Goal: Task Accomplishment & Management: Use online tool/utility

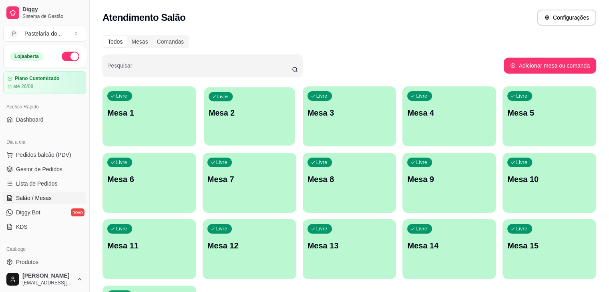
click at [228, 128] on div "Livre Mesa 2" at bounding box center [249, 111] width 91 height 49
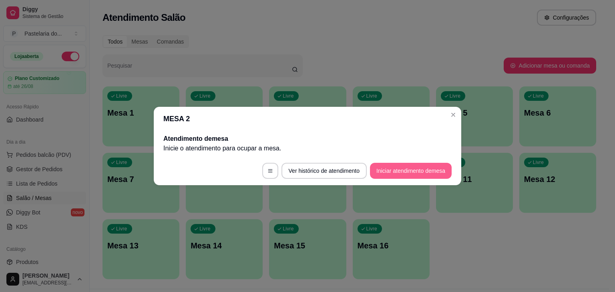
click at [435, 169] on button "Iniciar atendimento de mesa" at bounding box center [411, 171] width 82 height 16
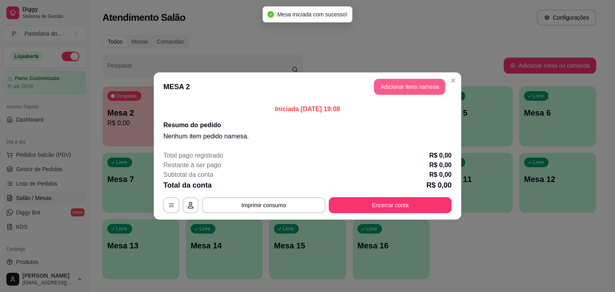
click at [393, 88] on button "Adicionar itens na mesa" at bounding box center [409, 87] width 71 height 16
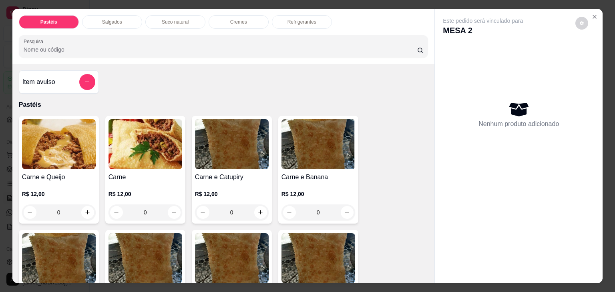
click at [113, 19] on p "Salgados" at bounding box center [112, 22] width 20 height 6
click at [113, 38] on div at bounding box center [224, 46] width 400 height 16
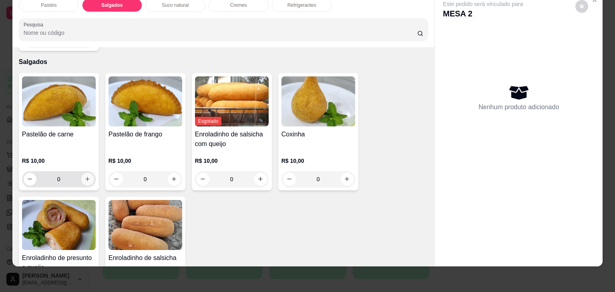
click at [83, 173] on button "increase-product-quantity" at bounding box center [87, 179] width 13 height 13
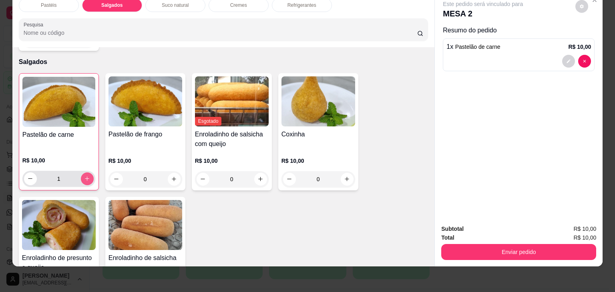
click at [83, 172] on button "increase-product-quantity" at bounding box center [87, 178] width 13 height 13
click at [29, 176] on icon "decrease-product-quantity" at bounding box center [30, 179] width 6 height 6
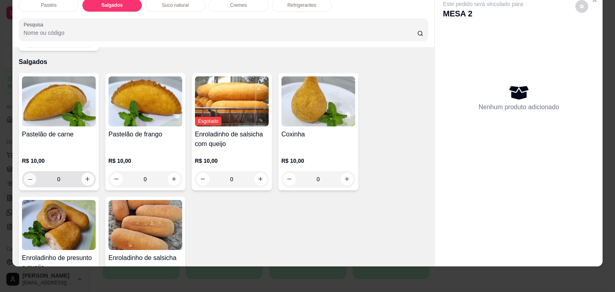
click at [29, 176] on icon "decrease-product-quantity" at bounding box center [30, 179] width 6 height 6
click at [62, 171] on input "0" at bounding box center [58, 179] width 45 height 16
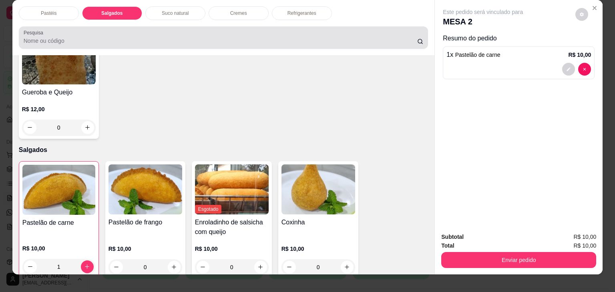
scroll to position [0, 0]
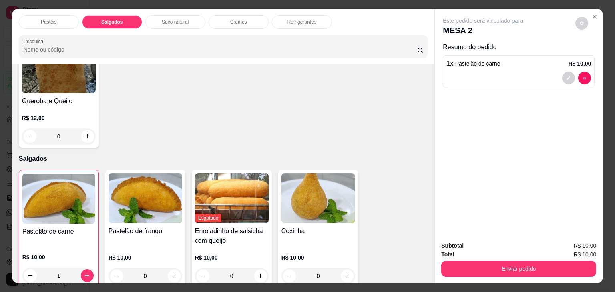
type input "1"
click at [300, 20] on p "Refrigerantes" at bounding box center [301, 22] width 29 height 6
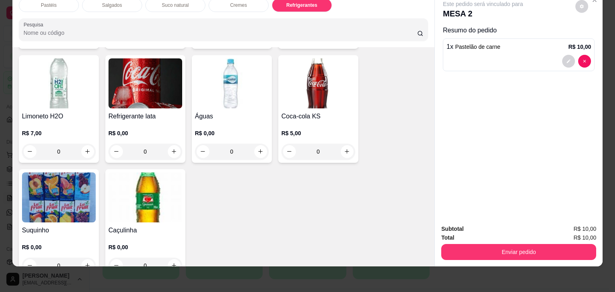
scroll to position [2209, 0]
click at [344, 149] on icon "increase-product-quantity" at bounding box center [347, 152] width 6 height 6
type input "1"
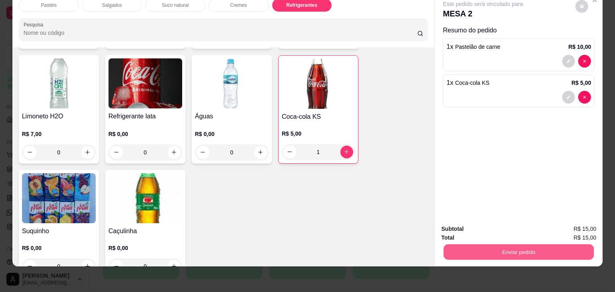
click at [555, 245] on button "Enviar pedido" at bounding box center [518, 253] width 150 height 16
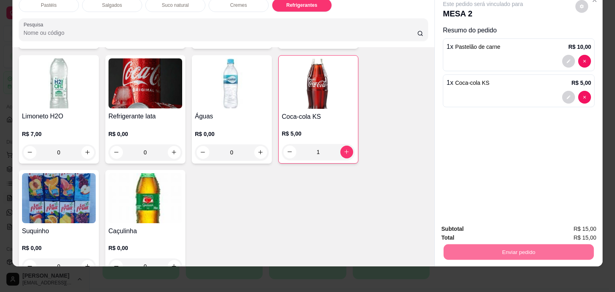
click at [505, 232] on button "Não registrar e enviar pedido" at bounding box center [491, 226] width 81 height 15
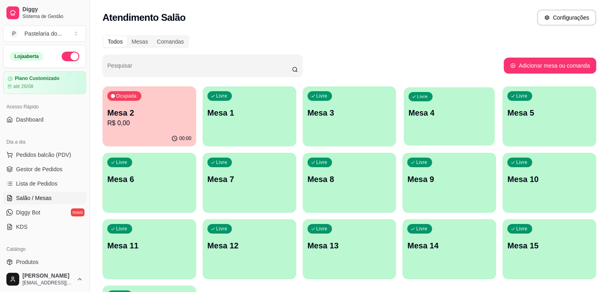
click at [409, 109] on p "Mesa 4" at bounding box center [450, 113] width 82 height 11
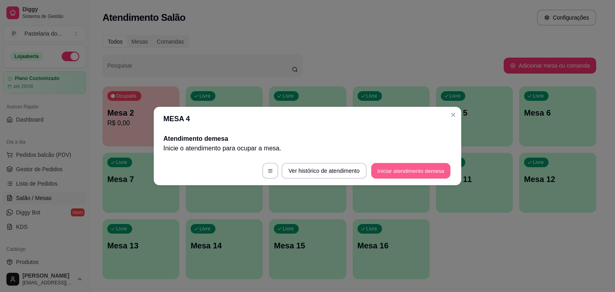
click at [415, 172] on button "Iniciar atendimento de mesa" at bounding box center [410, 171] width 79 height 16
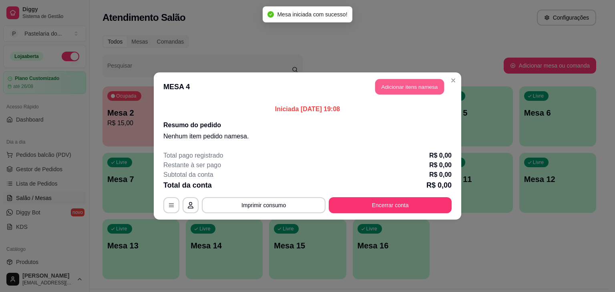
click at [418, 89] on button "Adicionar itens na mesa" at bounding box center [409, 87] width 69 height 16
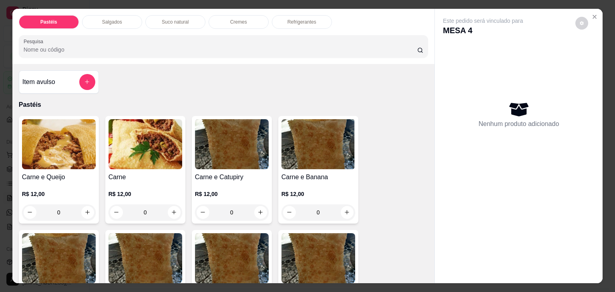
click at [113, 21] on p "Salgados" at bounding box center [112, 22] width 20 height 6
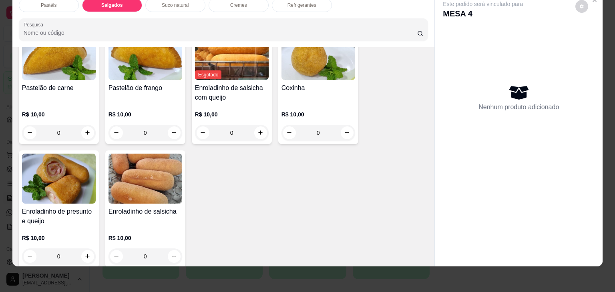
scroll to position [930, 0]
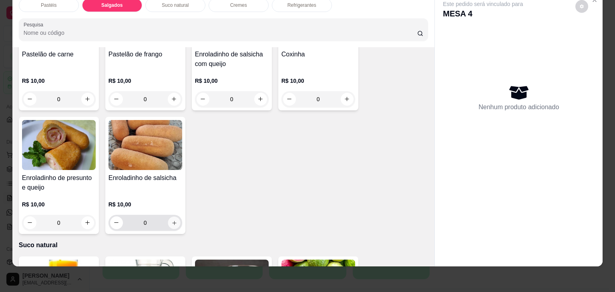
click at [171, 220] on icon "increase-product-quantity" at bounding box center [174, 223] width 6 height 6
type input "1"
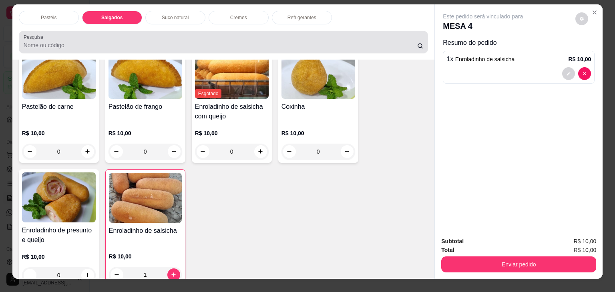
scroll to position [0, 0]
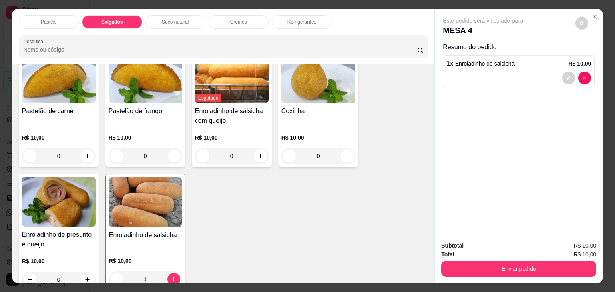
click at [297, 19] on p "Refrigerantes" at bounding box center [301, 22] width 29 height 6
click at [297, 38] on div at bounding box center [224, 46] width 400 height 16
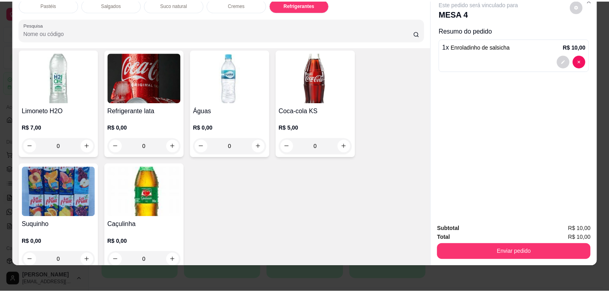
scroll to position [2216, 0]
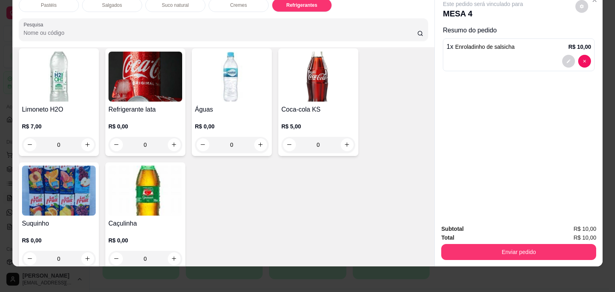
click at [170, 251] on div "0" at bounding box center [145, 259] width 74 height 16
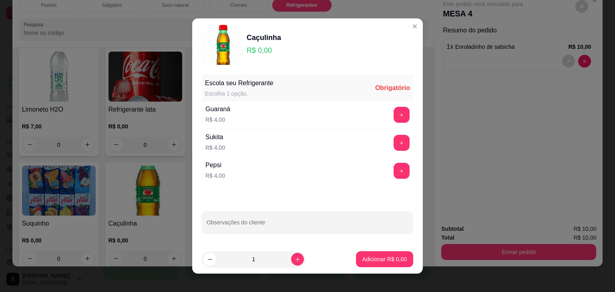
click at [234, 144] on div "Sukita R$ 4,00 +" at bounding box center [307, 143] width 211 height 28
click at [394, 144] on button "+" at bounding box center [402, 143] width 16 height 16
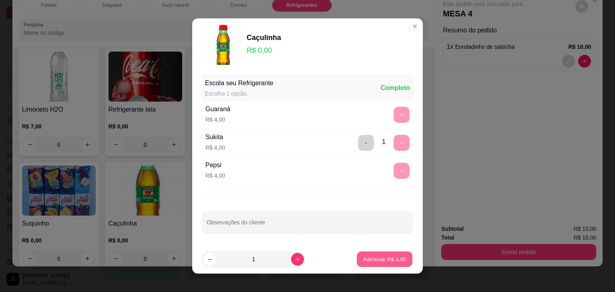
click at [375, 261] on p "Adicionar R$ 4,00" at bounding box center [384, 259] width 43 height 8
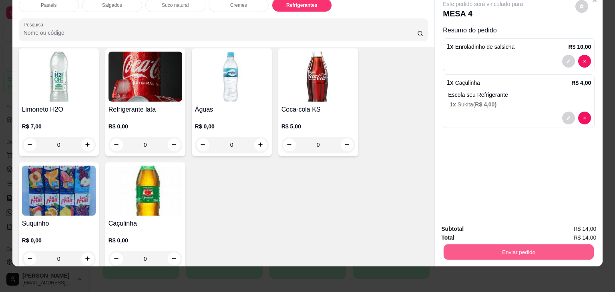
click at [481, 247] on button "Enviar pedido" at bounding box center [518, 253] width 150 height 16
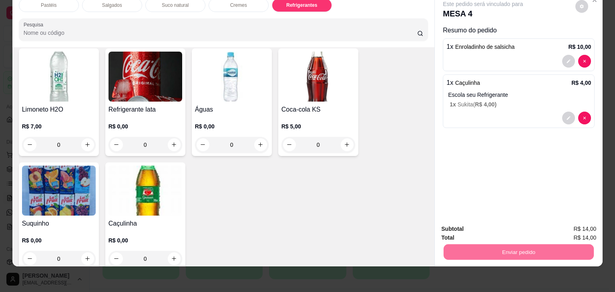
click at [503, 227] on button "Não registrar e enviar pedido" at bounding box center [491, 226] width 83 height 15
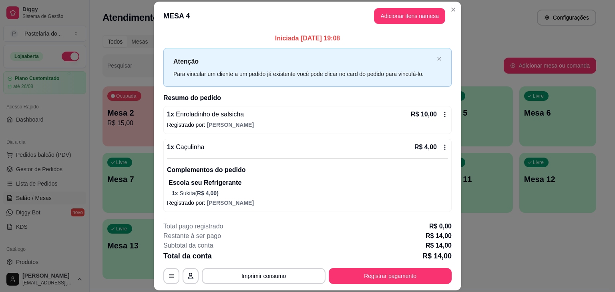
click at [525, 97] on div "Livre" at bounding box center [536, 96] width 25 height 10
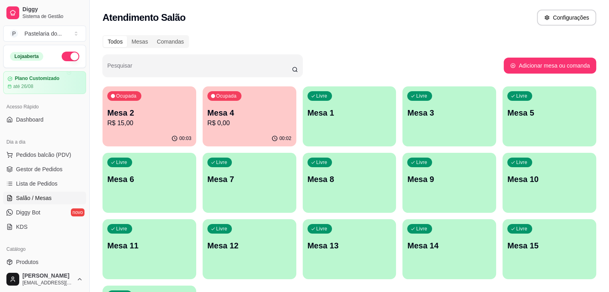
click at [207, 127] on p "R$ 0,00" at bounding box center [249, 123] width 84 height 10
click at [206, 127] on body "Diggy Sistema de Gestão P Pastelaria do ... Loja aberta Plano Customizado até 2…" at bounding box center [304, 146] width 609 height 292
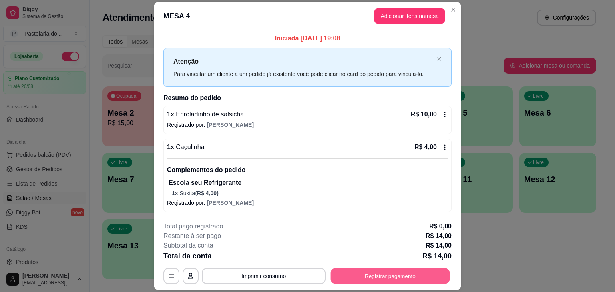
click at [389, 280] on button "Registrar pagamento" at bounding box center [390, 277] width 119 height 16
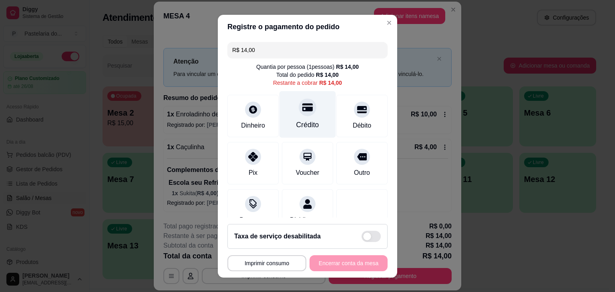
click at [297, 117] on div "Crédito" at bounding box center [307, 114] width 56 height 47
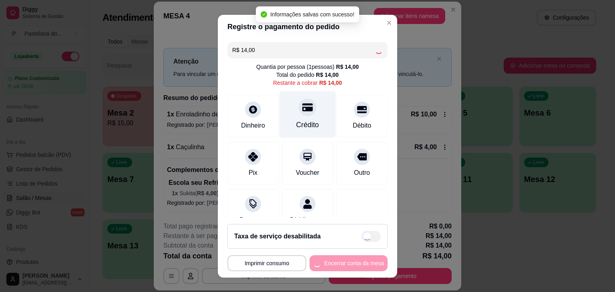
type input "R$ 0,00"
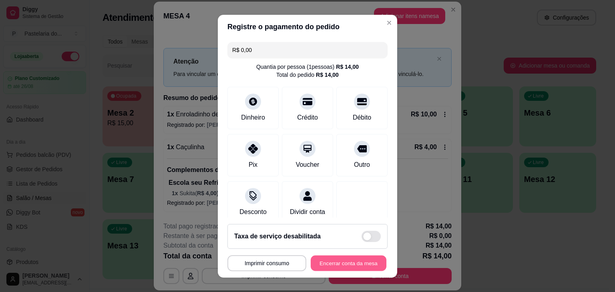
click at [316, 263] on button "Encerrar conta da mesa" at bounding box center [349, 263] width 76 height 16
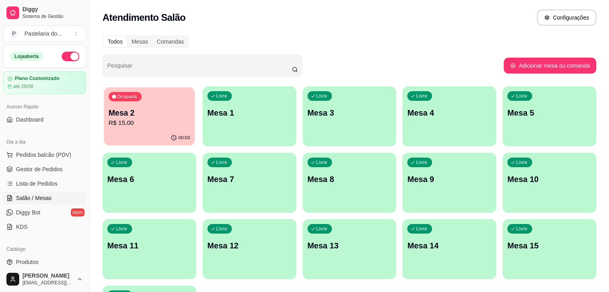
click at [128, 120] on p "R$ 15,00" at bounding box center [149, 122] width 82 height 9
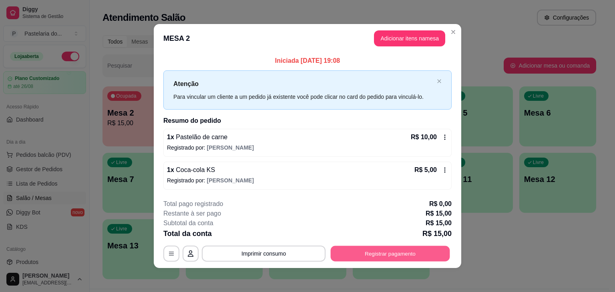
click at [395, 249] on button "Registrar pagamento" at bounding box center [390, 254] width 119 height 16
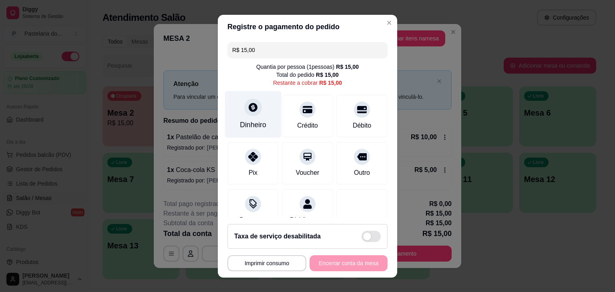
click at [248, 108] on icon at bounding box center [253, 107] width 10 height 10
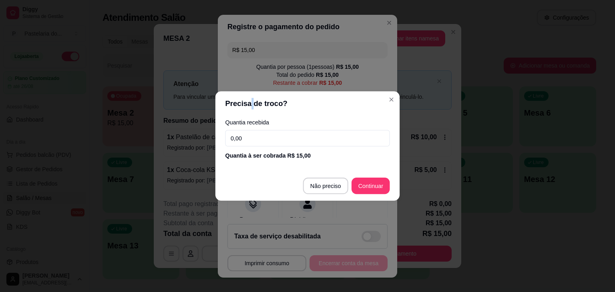
click at [248, 108] on header "Precisa de troco?" at bounding box center [307, 103] width 184 height 25
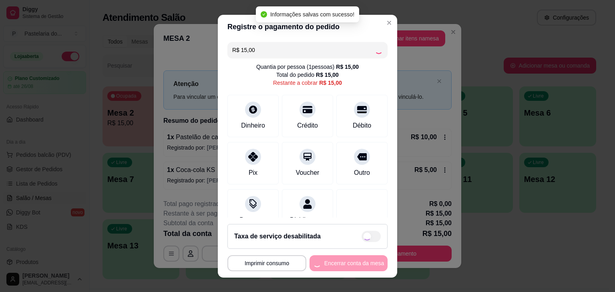
type input "R$ 0,00"
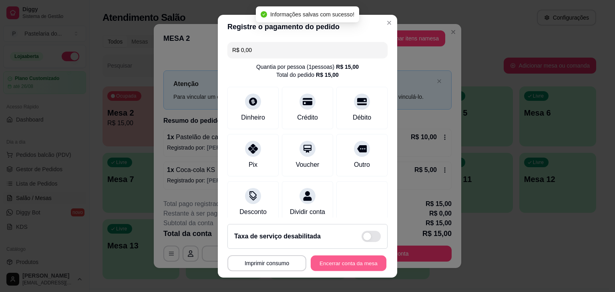
click at [340, 265] on button "Encerrar conta da mesa" at bounding box center [349, 263] width 76 height 16
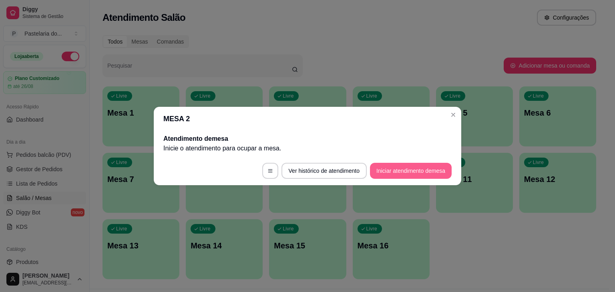
click at [449, 162] on footer "Ver histórico de atendimento Iniciar atendimento de mesa" at bounding box center [307, 170] width 307 height 29
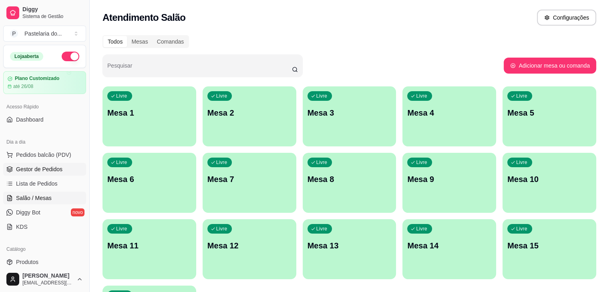
click at [53, 163] on link "Gestor de Pedidos" at bounding box center [44, 169] width 83 height 13
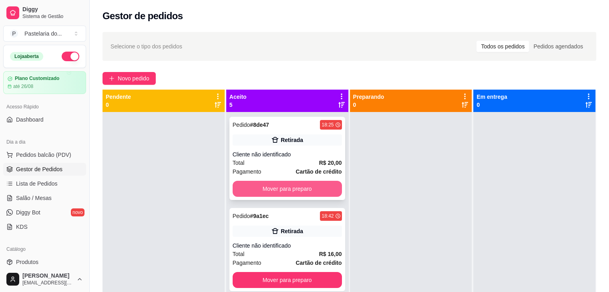
click at [314, 184] on button "Mover para preparo" at bounding box center [286, 189] width 109 height 16
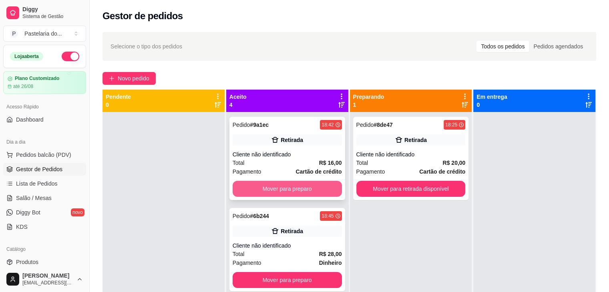
click at [320, 186] on button "Mover para preparo" at bounding box center [286, 189] width 109 height 16
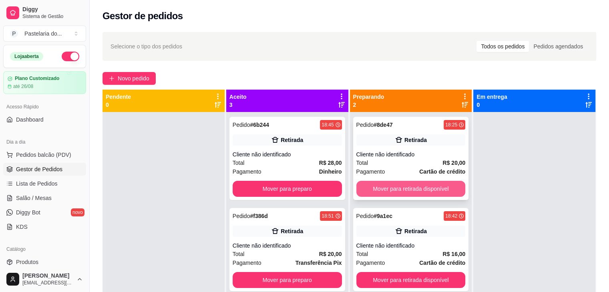
click at [414, 186] on button "Mover para retirada disponível" at bounding box center [410, 189] width 109 height 16
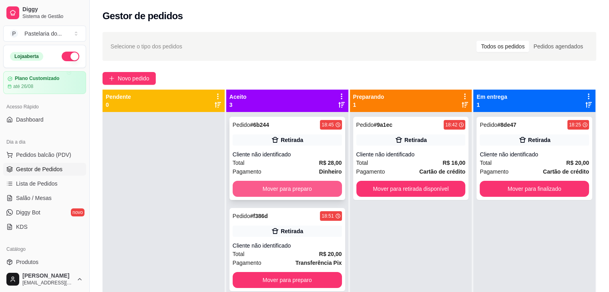
click at [308, 188] on button "Mover para preparo" at bounding box center [286, 189] width 109 height 16
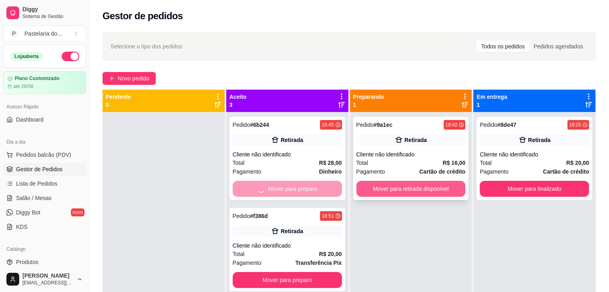
click at [377, 188] on button "Mover para retirada disponível" at bounding box center [410, 189] width 109 height 16
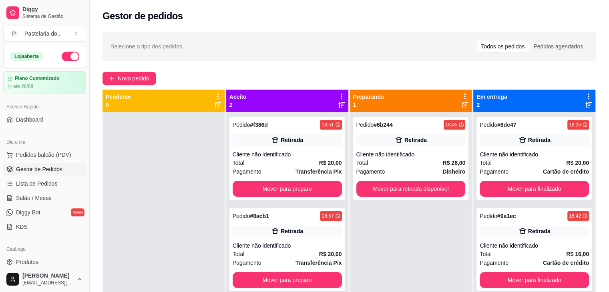
click at [344, 188] on div "Pedido # f386d 18:51 Retirada Cliente não identificado Total R$ 20,00 Pagamento…" at bounding box center [287, 258] width 122 height 292
click at [337, 188] on button "Mover para preparo" at bounding box center [286, 189] width 109 height 16
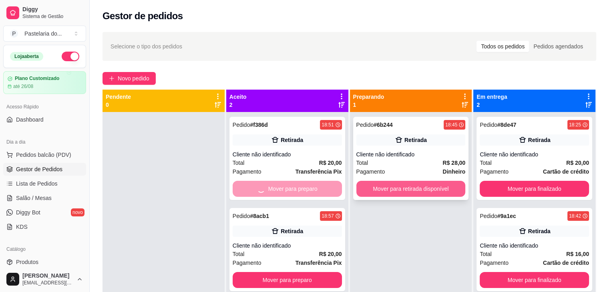
click at [385, 189] on button "Mover para retirada disponível" at bounding box center [410, 189] width 109 height 16
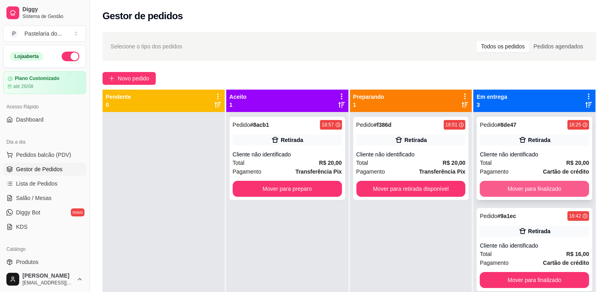
click at [491, 186] on button "Mover para finalizado" at bounding box center [533, 189] width 109 height 16
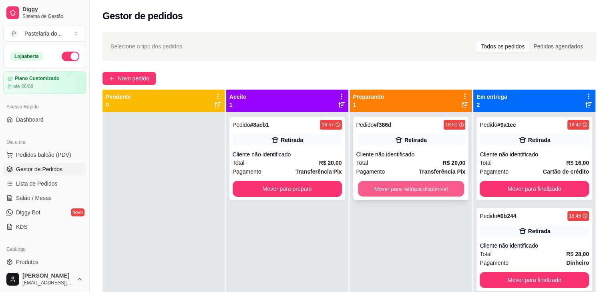
click at [426, 192] on button "Mover para retirada disponível" at bounding box center [411, 189] width 106 height 16
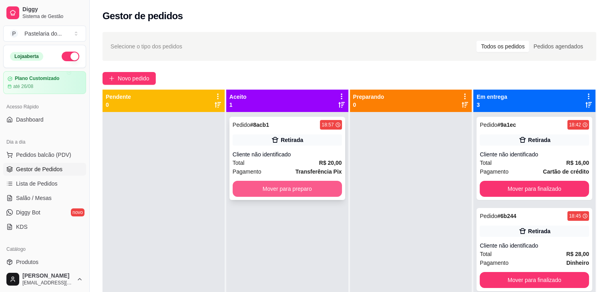
click at [321, 191] on button "Mover para preparo" at bounding box center [286, 189] width 109 height 16
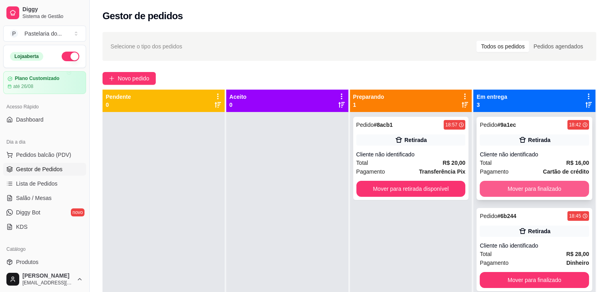
click at [536, 191] on button "Mover para finalizado" at bounding box center [533, 189] width 109 height 16
click at [520, 189] on button "Mover para finalizado" at bounding box center [533, 189] width 109 height 16
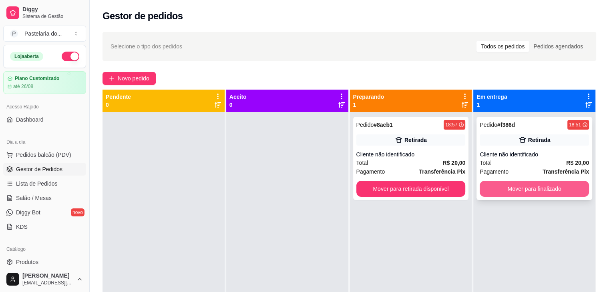
click at [518, 189] on button "Mover para finalizado" at bounding box center [533, 189] width 109 height 16
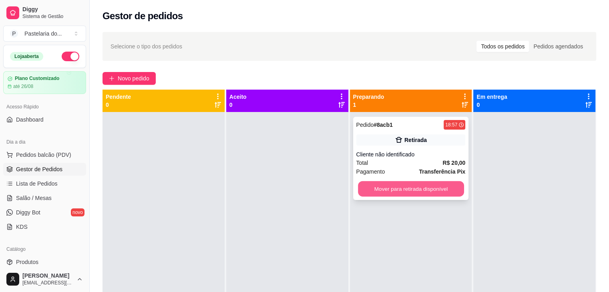
click at [438, 182] on button "Mover para retirada disponível" at bounding box center [411, 189] width 106 height 16
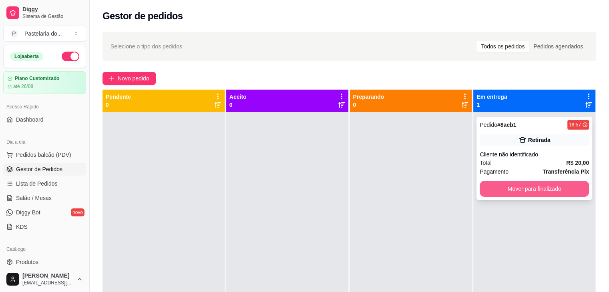
click at [515, 185] on button "Mover para finalizado" at bounding box center [533, 189] width 109 height 16
